Goal: Information Seeking & Learning: Find specific fact

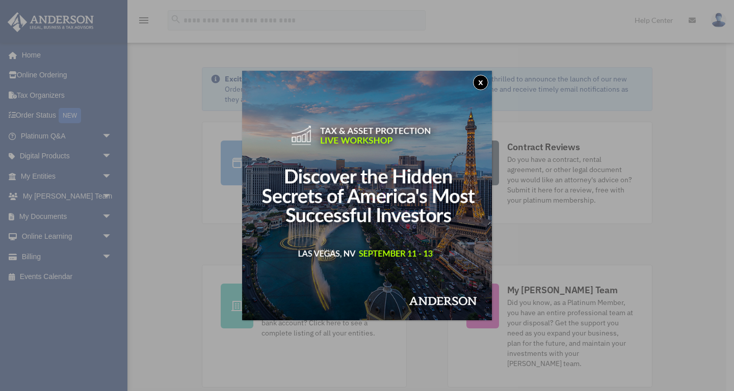
click at [482, 84] on button "x" at bounding box center [480, 82] width 15 height 15
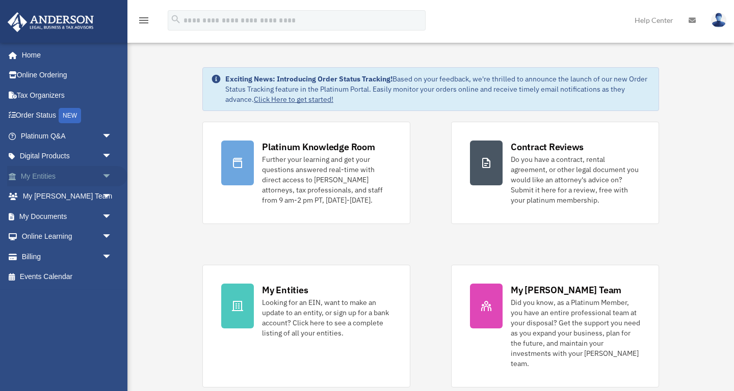
click at [103, 173] on span "arrow_drop_down" at bounding box center [112, 176] width 20 height 21
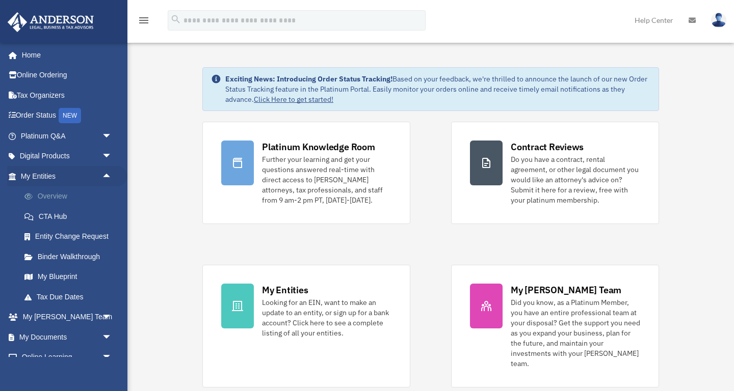
click at [66, 194] on link "Overview" at bounding box center [70, 197] width 113 height 20
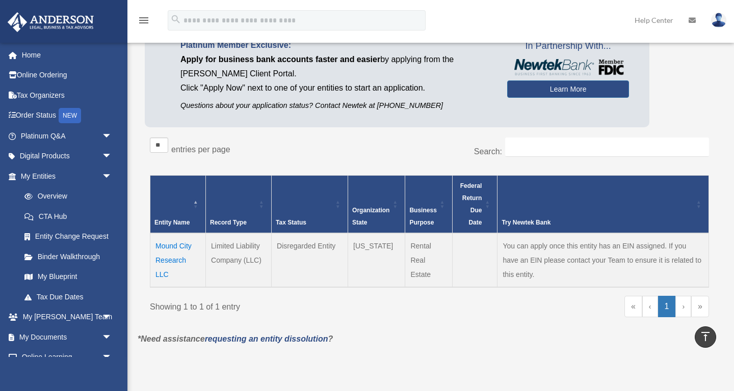
scroll to position [8, 0]
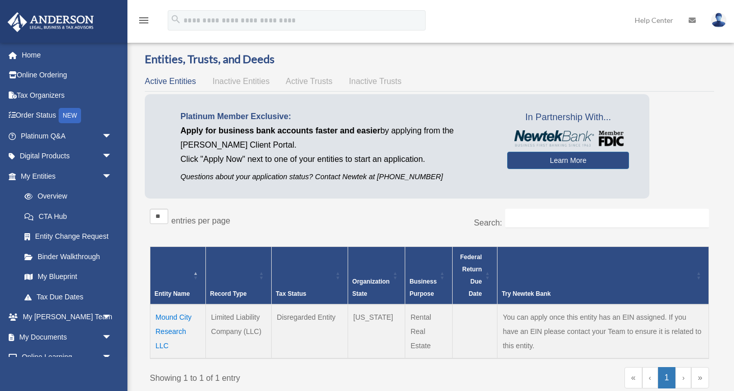
click at [249, 81] on span "Inactive Entities" at bounding box center [241, 81] width 57 height 9
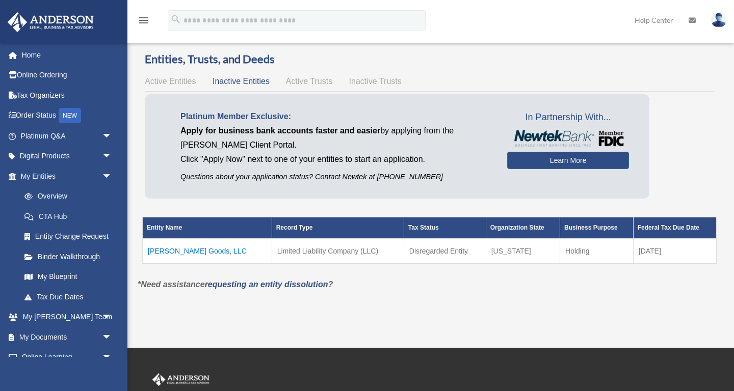
click at [190, 251] on td "[PERSON_NAME] Goods, LLC" at bounding box center [207, 251] width 129 height 25
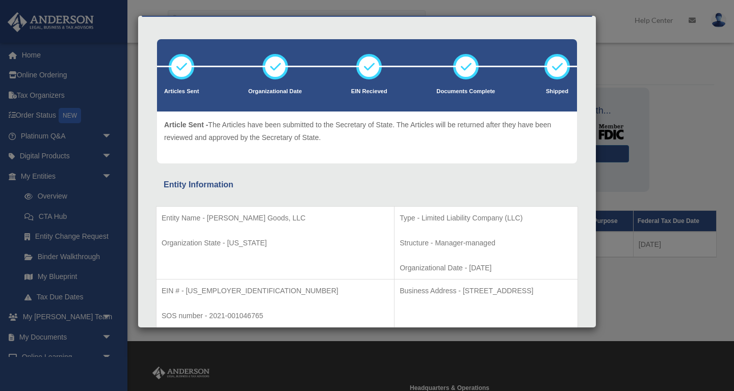
scroll to position [48, 0]
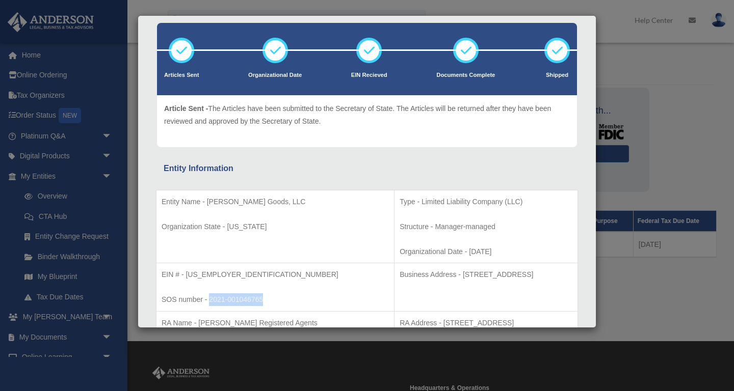
drag, startPoint x: 269, startPoint y: 299, endPoint x: 208, endPoint y: 300, distance: 60.1
click at [208, 300] on p "SOS number - 2021-001046765" at bounding box center [275, 300] width 227 height 13
copy p "2021-001046765"
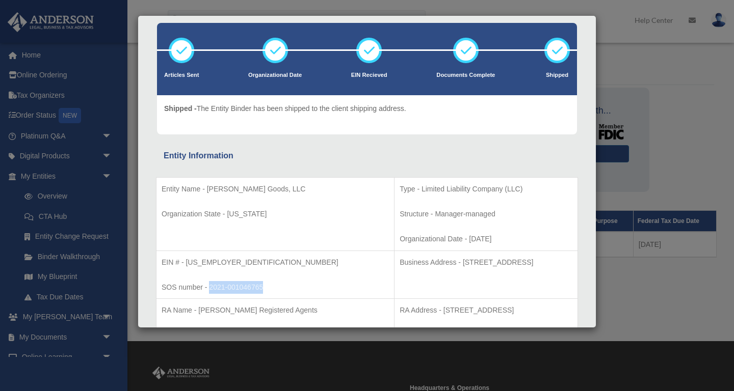
copy p "2021-001046765"
click at [689, 25] on div "Details × Articles Sent Organizational Date" at bounding box center [367, 195] width 734 height 391
